Goal: Find contact information: Find contact information

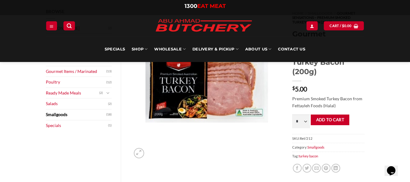
scroll to position [61, 0]
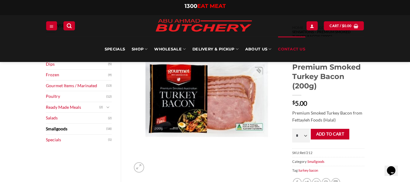
click at [286, 51] on link "Contact Us" at bounding box center [291, 49] width 27 height 26
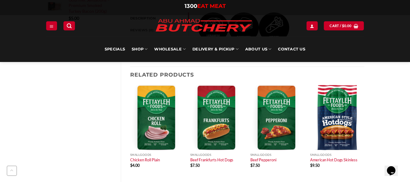
scroll to position [243, 0]
